Goal: Find specific page/section: Find specific page/section

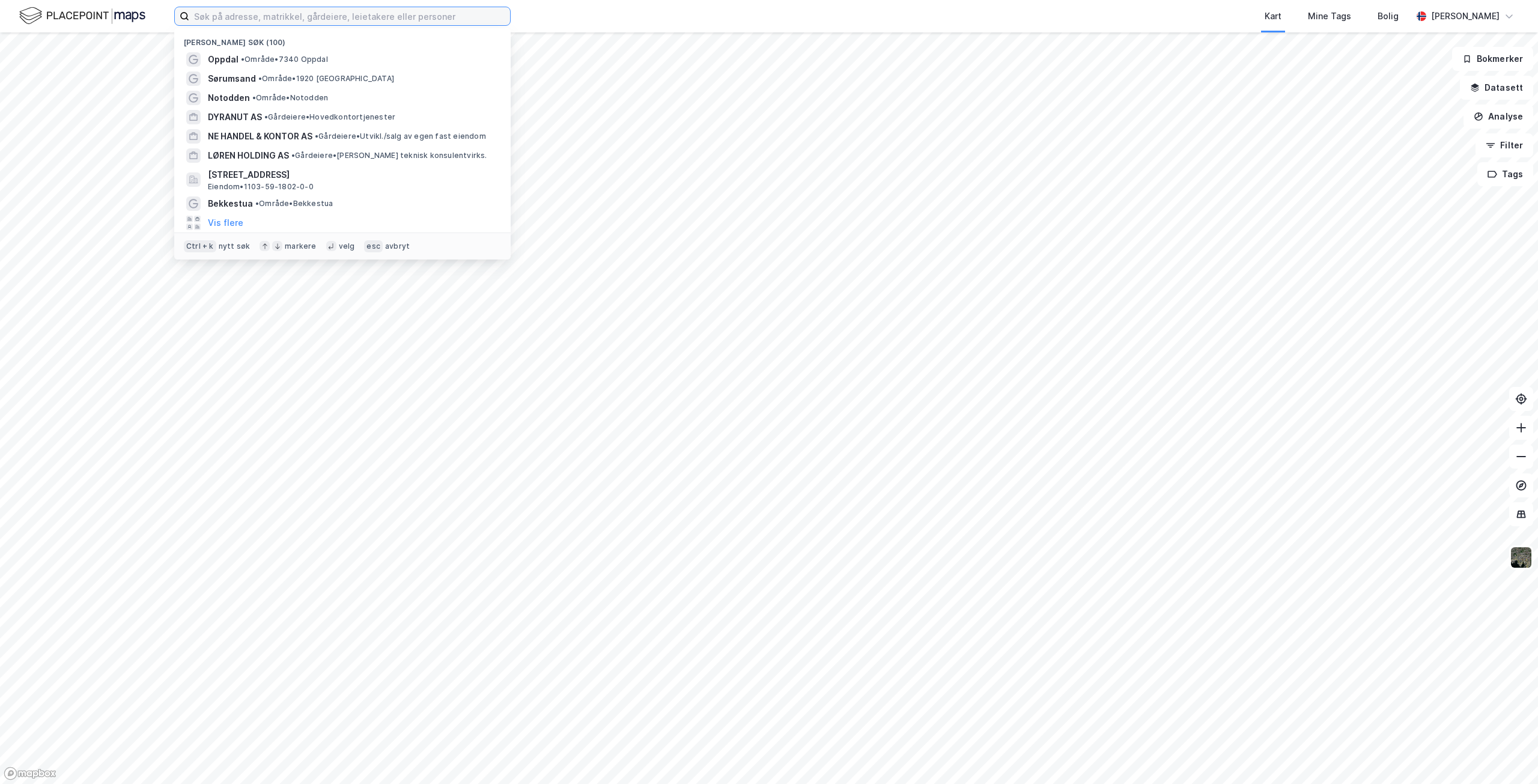
click at [396, 18] on input at bounding box center [349, 16] width 321 height 18
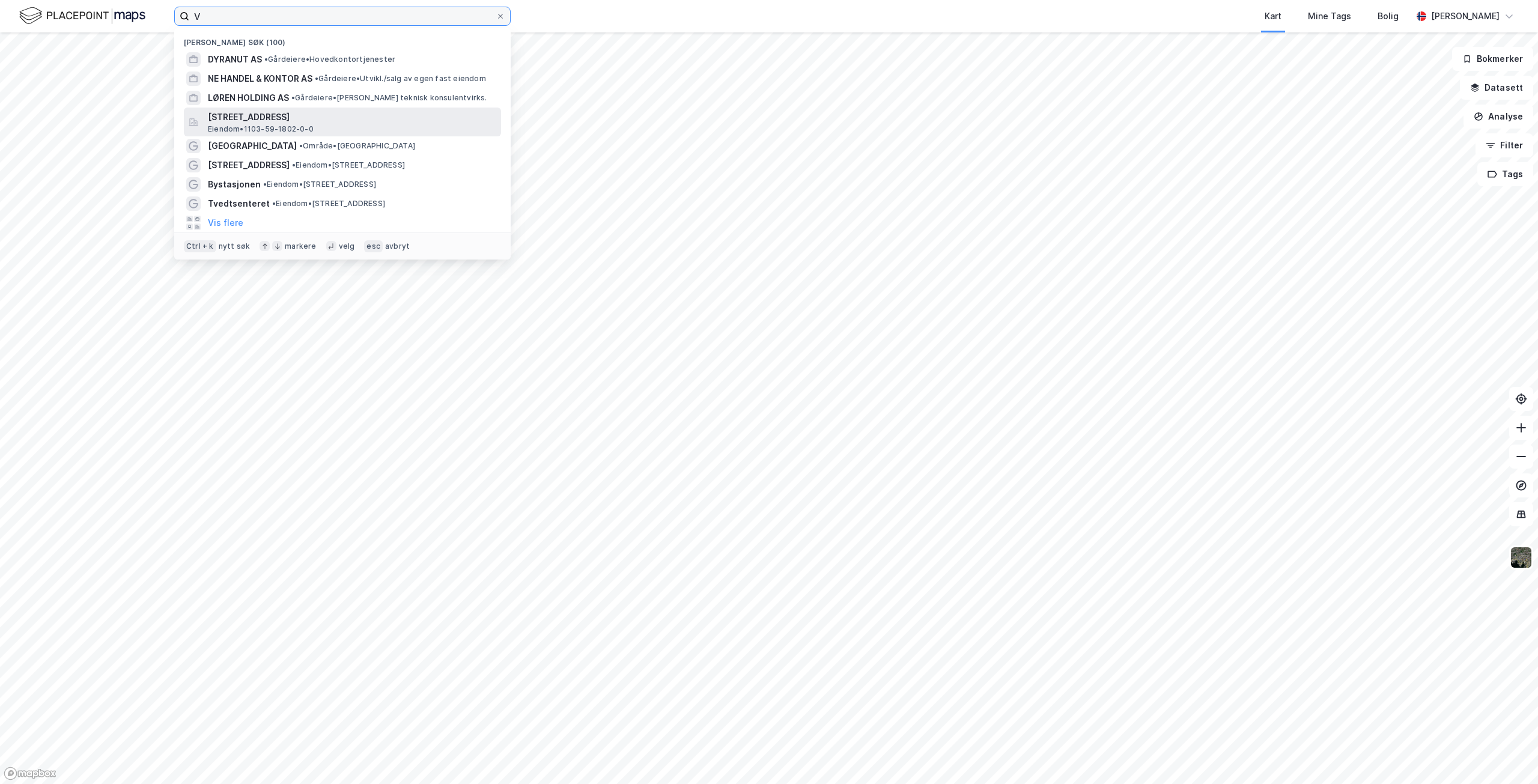
type input "V"
click at [291, 117] on span "[STREET_ADDRESS]" at bounding box center [352, 116] width 288 height 14
